Goal: Information Seeking & Learning: Learn about a topic

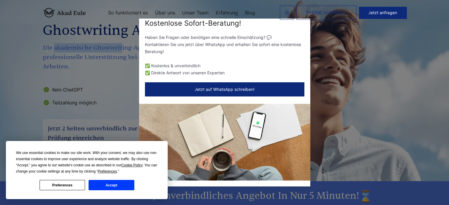
click at [118, 185] on button "Accept" at bounding box center [111, 185] width 45 height 10
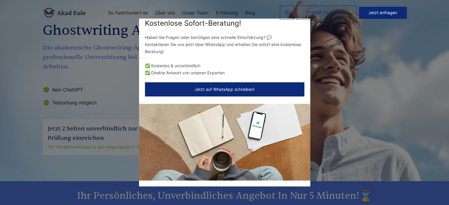
click at [98, 84] on div "Kostenlose Sofort-Beratung! Haben Sie Fragen oder benötigen eine schnelle Einsc…" at bounding box center [224, 102] width 449 height 205
drag, startPoint x: 98, startPoint y: 84, endPoint x: 99, endPoint y: 73, distance: 11.0
click at [98, 84] on div "Kostenlose Sofort-Beratung! Haben Sie Fragen oder benötigen eine schnelle Einsc…" at bounding box center [224, 102] width 449 height 205
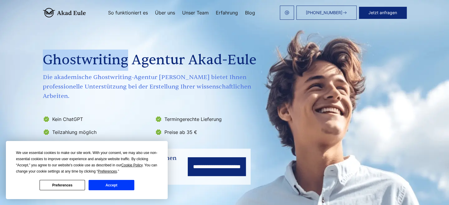
copy h1 "Ghostwriting"
drag, startPoint x: 92, startPoint y: 60, endPoint x: 11, endPoint y: 66, distance: 81.7
click at [43, 66] on h1 "Ghostwriting Agentur Akad-Eule" at bounding box center [154, 60] width 222 height 21
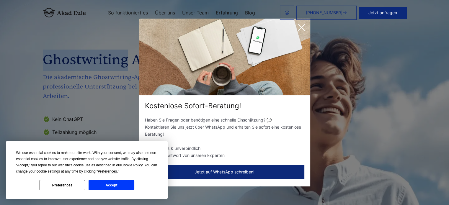
click at [71, 187] on button "Preferences" at bounding box center [62, 185] width 45 height 10
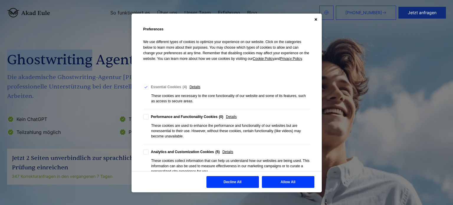
click at [315, 18] on icon "Close" at bounding box center [316, 19] width 3 height 3
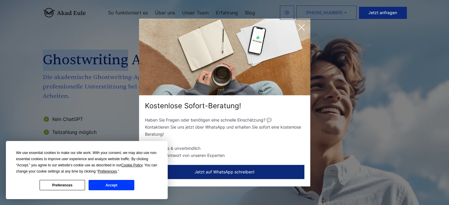
click at [304, 27] on icon at bounding box center [302, 28] width 12 height 12
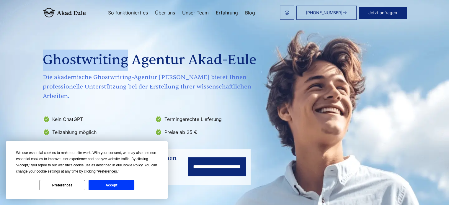
click at [123, 188] on button "Accept" at bounding box center [111, 185] width 45 height 10
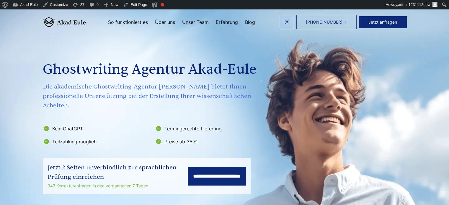
click at [210, 92] on span "Die akademische Ghostwriting-Agentur [PERSON_NAME] bietet Ihnen professionelle …" at bounding box center [154, 96] width 222 height 28
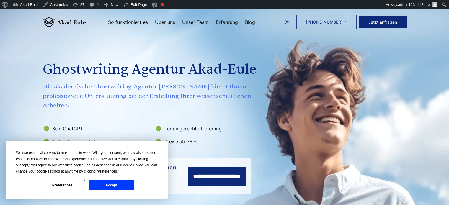
click at [249, 76] on div "**********" at bounding box center [225, 113] width 378 height 164
click at [252, 102] on div "**********" at bounding box center [225, 113] width 378 height 164
click at [204, 52] on div "Ghostwriting Agentur Akad-Eule Die akademische Ghostwriting-Agentur [PERSON_NAM…" at bounding box center [154, 89] width 222 height 116
